Goal: Information Seeking & Learning: Learn about a topic

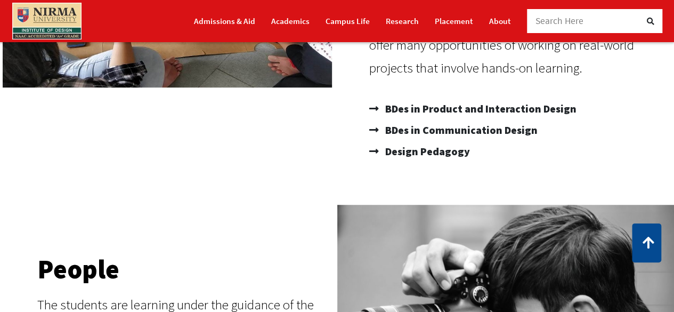
scroll to position [300, 0]
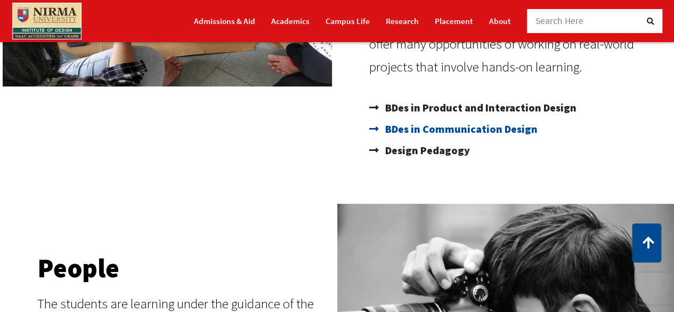
click at [417, 130] on span "BDes in Communication Design" at bounding box center [459, 128] width 155 height 21
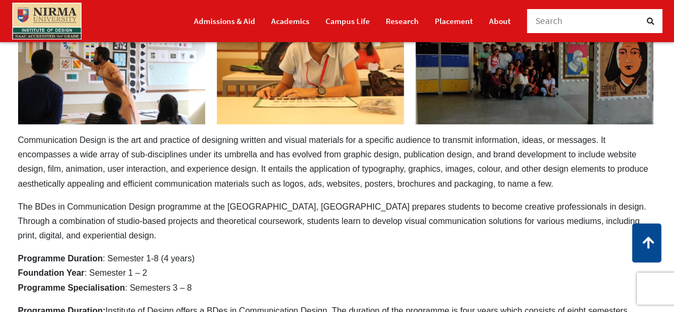
scroll to position [144, 0]
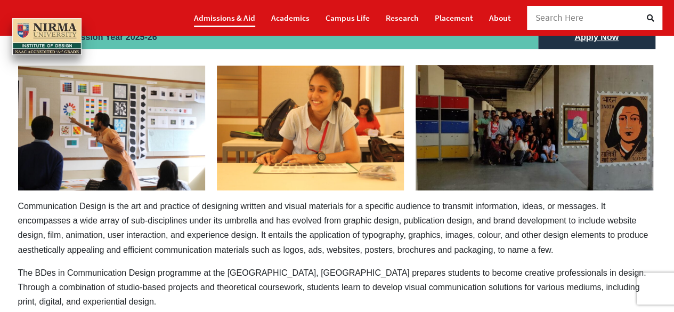
click at [238, 13] on link "Admissions & Aid" at bounding box center [224, 18] width 61 height 19
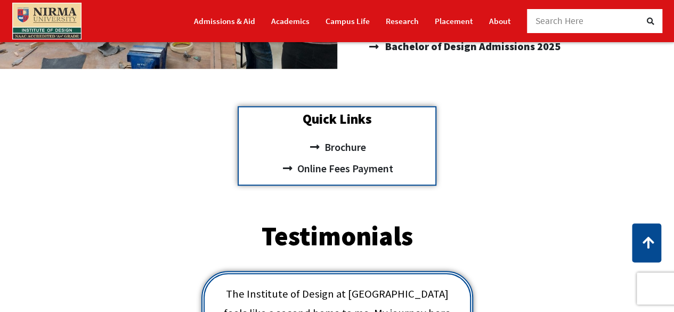
scroll to position [295, 0]
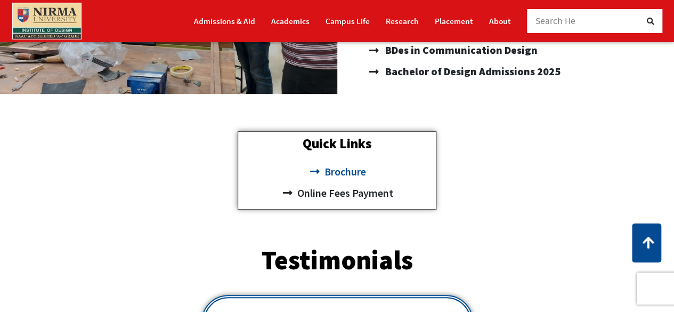
click at [342, 170] on span "Brochure" at bounding box center [343, 171] width 44 height 21
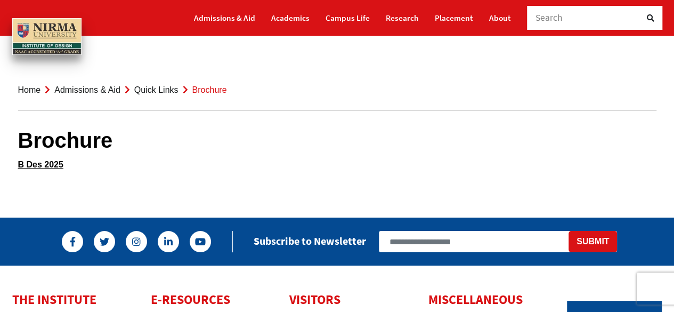
scroll to position [1, 0]
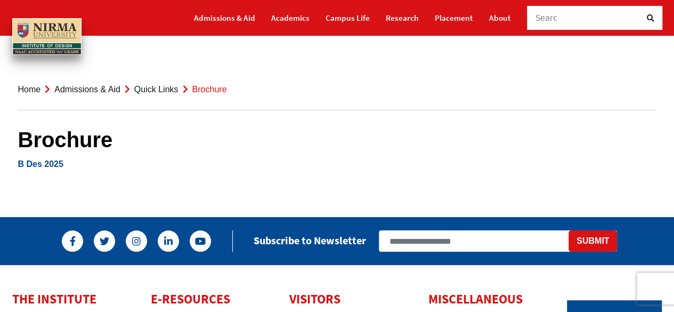
click at [45, 163] on link "B Des 2025" at bounding box center [40, 163] width 45 height 9
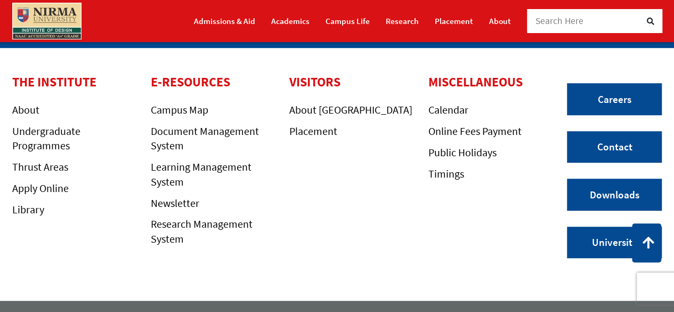
scroll to position [245, 0]
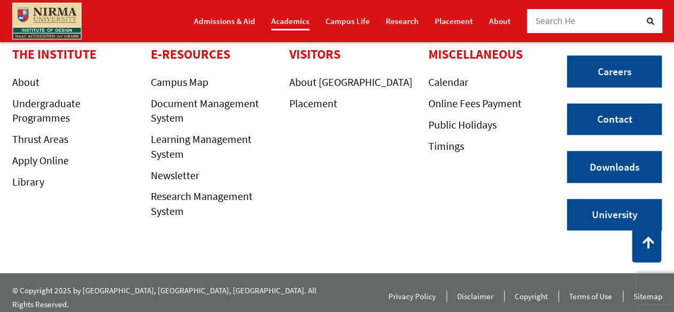
click at [289, 21] on link "Academics" at bounding box center [290, 21] width 38 height 19
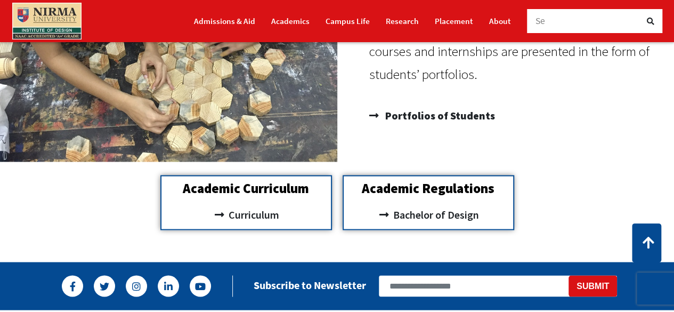
scroll to position [903, 0]
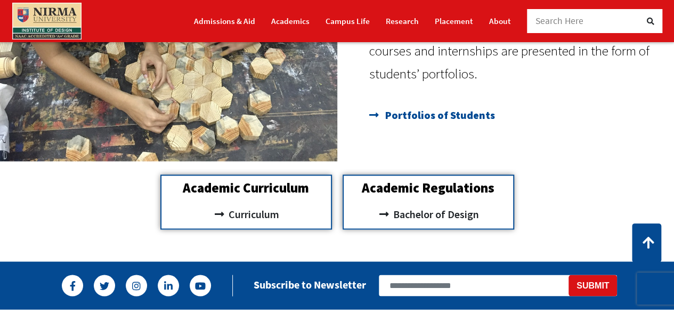
click at [423, 117] on span "Portfolios of Students" at bounding box center [438, 114] width 112 height 21
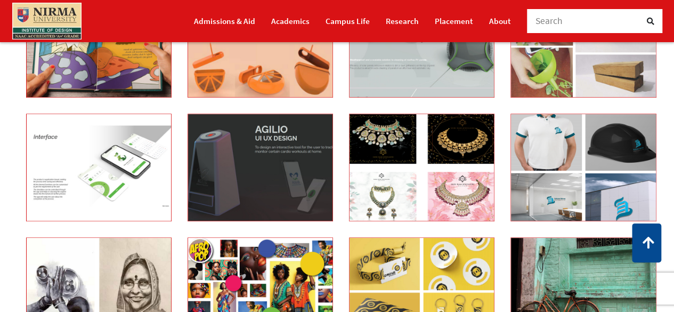
scroll to position [218, 0]
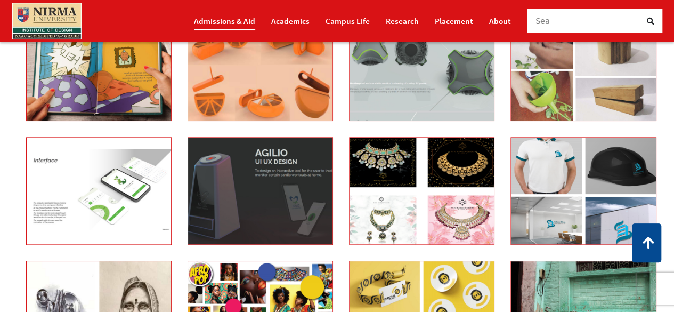
click at [220, 24] on link "Admissions & Aid" at bounding box center [224, 21] width 61 height 19
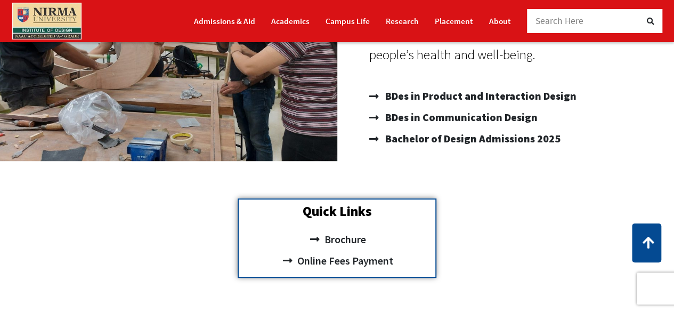
scroll to position [231, 0]
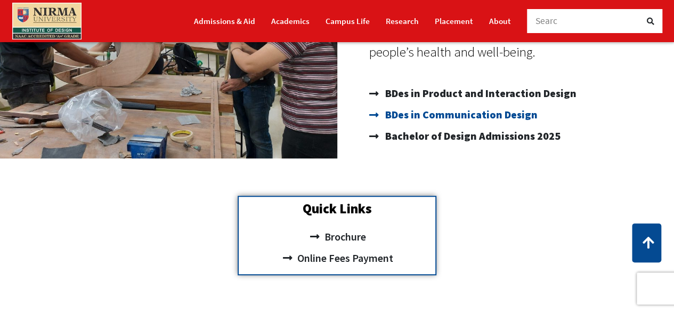
click at [413, 116] on span "BDes in Communication Design" at bounding box center [459, 114] width 155 height 21
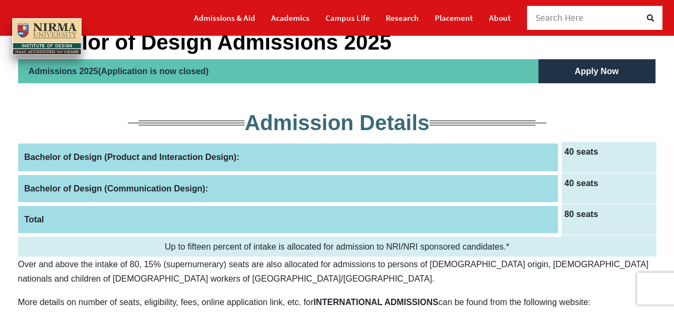
scroll to position [105, 0]
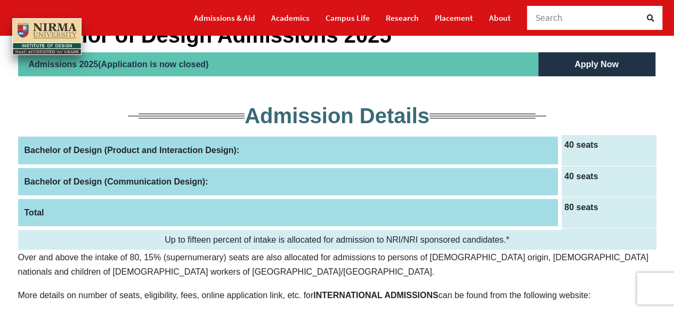
click at [215, 185] on th "Bachelor of Design (Communication Design):" at bounding box center [289, 181] width 542 height 31
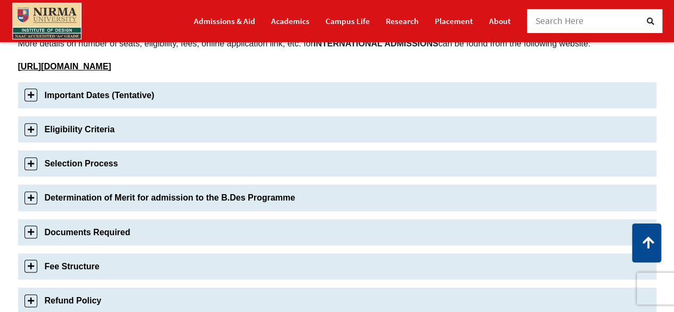
scroll to position [385, 0]
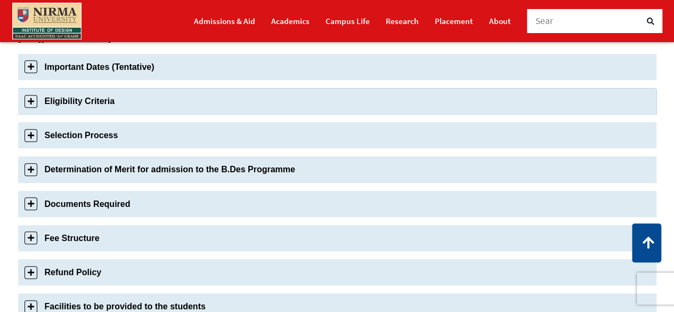
click at [159, 102] on link "Eligibility Criteria" at bounding box center [337, 101] width 638 height 26
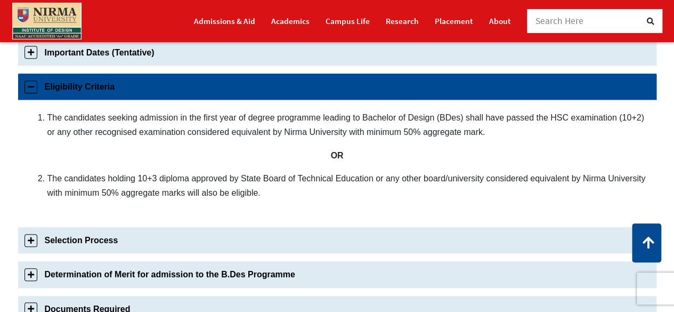
scroll to position [408, 0]
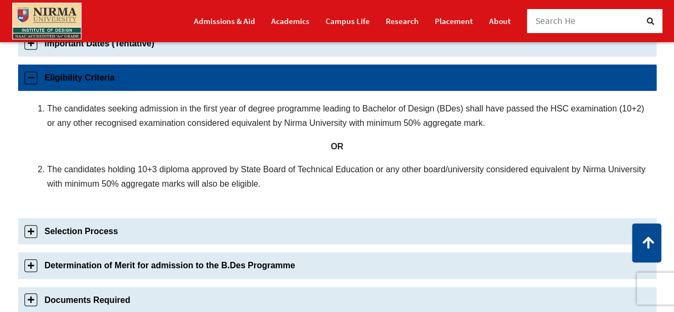
click at [167, 84] on link "Eligibility Criteria" at bounding box center [337, 77] width 638 height 26
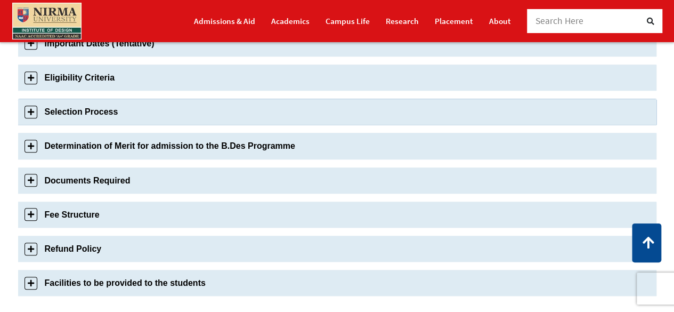
click at [153, 118] on link "Selection Process" at bounding box center [337, 112] width 638 height 26
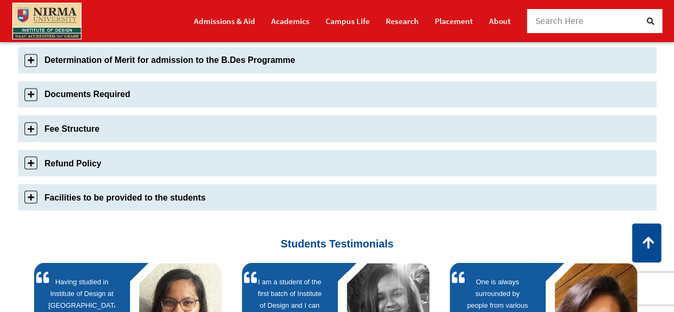
scroll to position [910, 0]
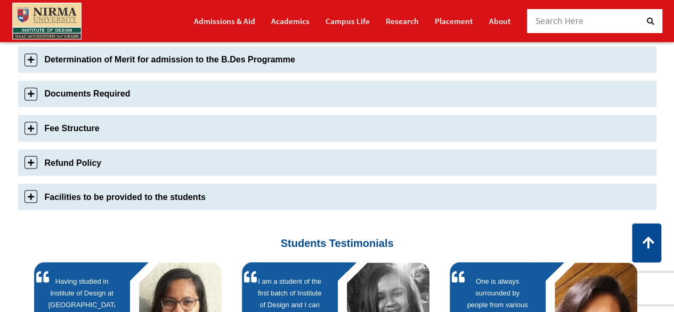
click at [153, 118] on link "Fee Structure" at bounding box center [337, 127] width 638 height 26
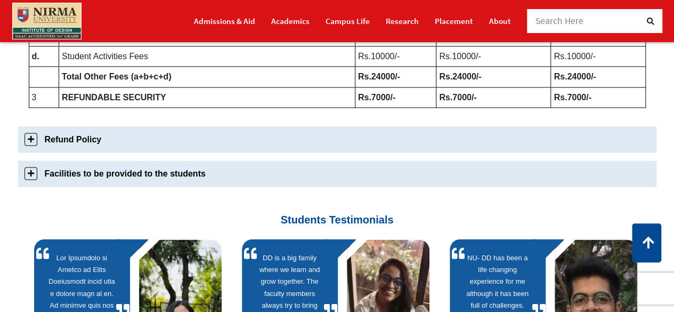
scroll to position [724, 0]
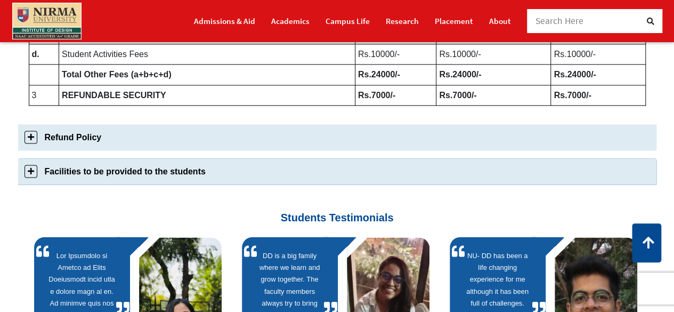
click at [161, 183] on link "Facilities to be provided to the students" at bounding box center [337, 171] width 638 height 26
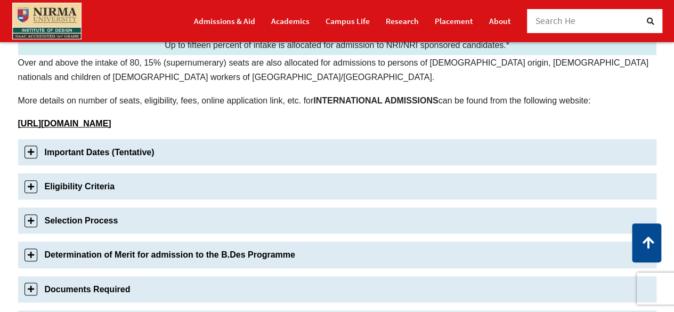
scroll to position [298, 0]
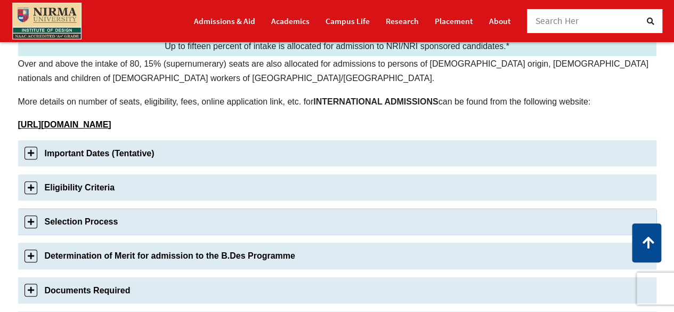
click at [115, 223] on link "Selection Process" at bounding box center [337, 221] width 638 height 26
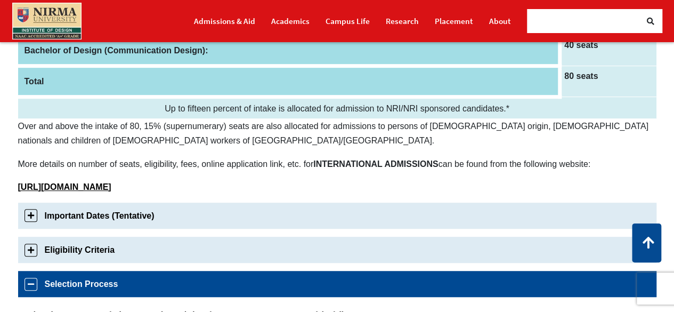
scroll to position [238, 0]
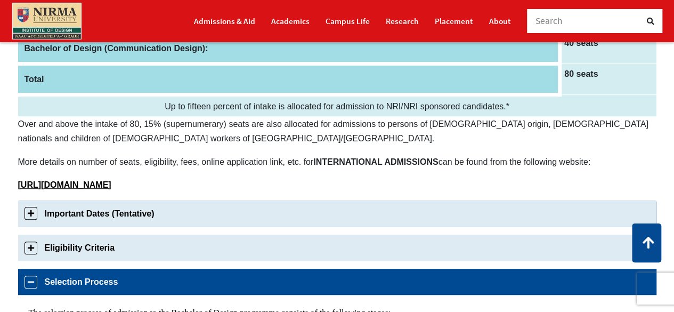
click at [152, 201] on link "Important Dates (Tentative)" at bounding box center [337, 213] width 638 height 26
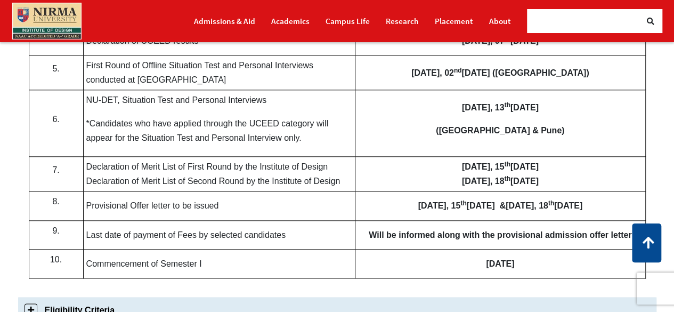
scroll to position [575, 0]
